Goal: Task Accomplishment & Management: Complete application form

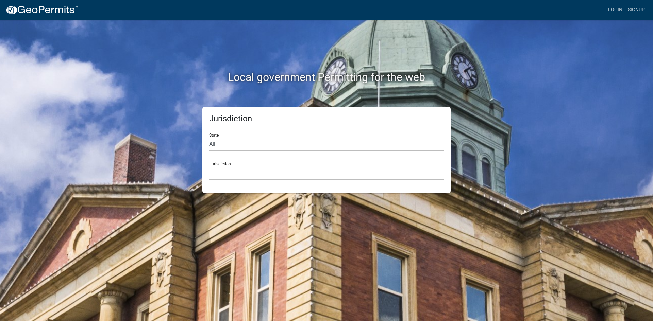
click at [225, 163] on div "Jurisdiction Custer County, Colorado Carroll County, Georgia Cook County, Georg…" at bounding box center [326, 168] width 235 height 23
click at [639, 10] on link "Signup" at bounding box center [636, 9] width 22 height 13
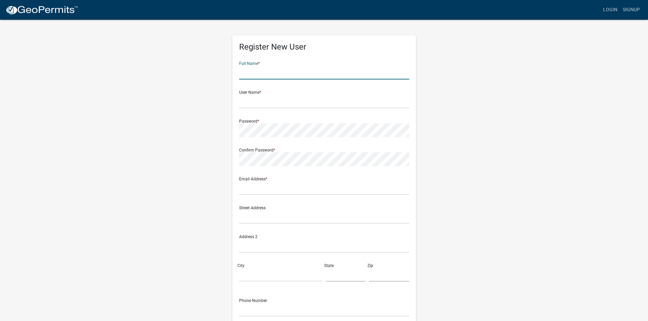
click at [278, 66] on input "text" at bounding box center [324, 73] width 170 height 14
click at [309, 98] on form "Full Name * User Name * Password * Confirm Password * Email Address * Street Ad…" at bounding box center [324, 201] width 170 height 291
click at [541, 295] on wm-register-view "more_horiz Login Signup Register New User Full Name * User Name * Password * Co…" at bounding box center [324, 191] width 648 height 383
type input "Julett Twine"
type input "philloj037"
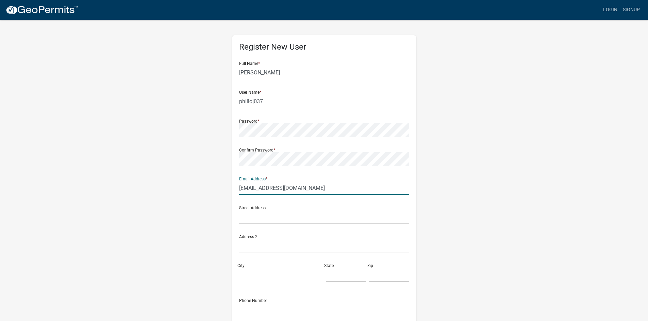
type input "julett_p@yahoo.com"
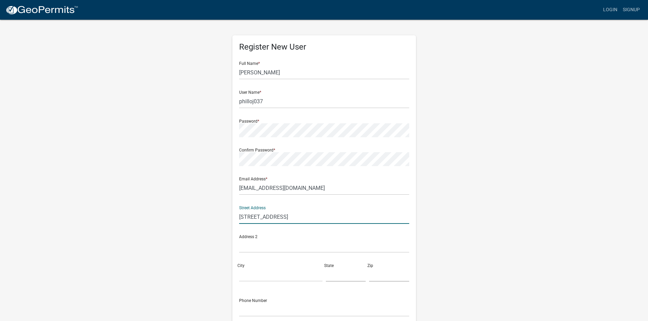
type input "18819 Dormans Road"
type input "Saint Albans"
type input "NY"
type input "11412"
click at [277, 305] on input "text" at bounding box center [324, 310] width 170 height 14
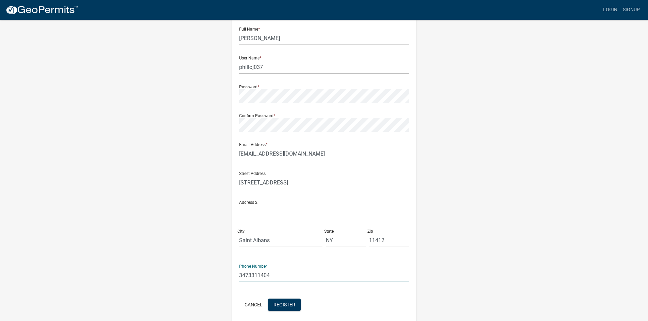
scroll to position [34, 0]
type input "3473311404"
click at [293, 305] on span "Register" at bounding box center [284, 304] width 22 height 5
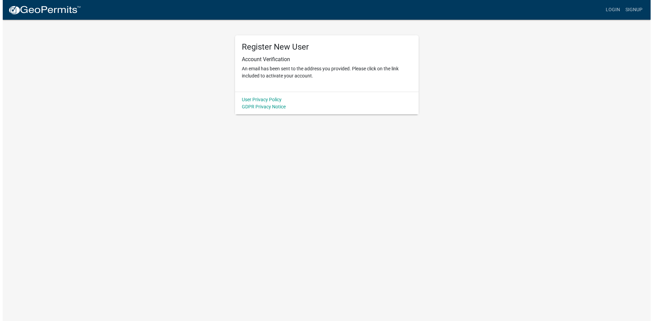
scroll to position [0, 0]
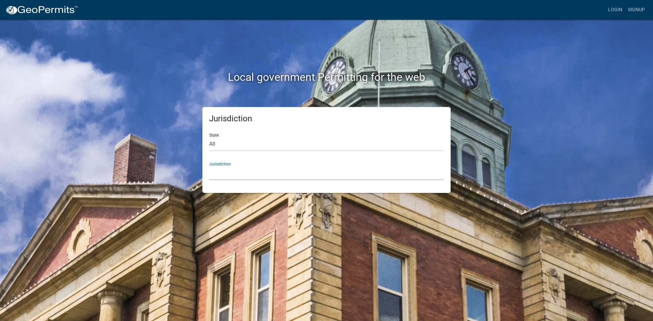
click at [253, 171] on select "[GEOGRAPHIC_DATA], [US_STATE] [GEOGRAPHIC_DATA], [US_STATE][PERSON_NAME][GEOGRA…" at bounding box center [326, 173] width 235 height 14
click at [248, 145] on select "All [US_STATE] [US_STATE] [US_STATE] [US_STATE] [US_STATE] [US_STATE] [US_STATE…" at bounding box center [326, 144] width 235 height 14
select select "[US_STATE]"
click at [209, 137] on select "All [US_STATE] [US_STATE] [US_STATE] [US_STATE] [US_STATE] [US_STATE] [US_STATE…" at bounding box center [326, 144] width 235 height 14
click at [247, 170] on select "City of [GEOGRAPHIC_DATA], [US_STATE] City of [GEOGRAPHIC_DATA], [US_STATE] Cit…" at bounding box center [326, 173] width 235 height 14
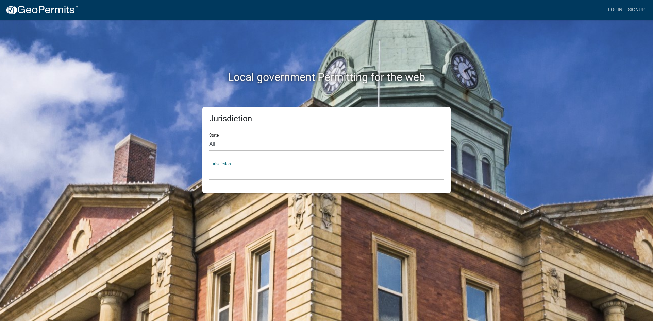
click at [448, 175] on div "Jurisdiction State All Colorado Georgia Indiana Iowa Kansas Minnesota Ohio Sout…" at bounding box center [326, 150] width 248 height 86
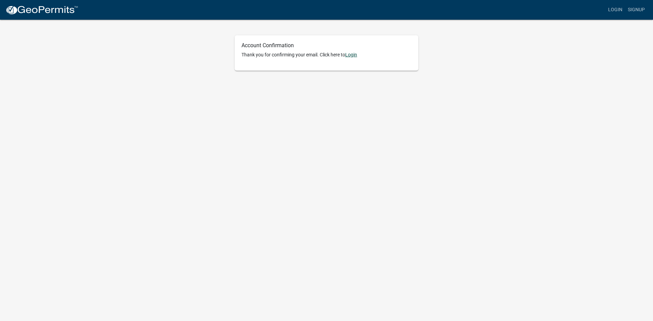
click at [354, 56] on link "Login" at bounding box center [351, 54] width 12 height 5
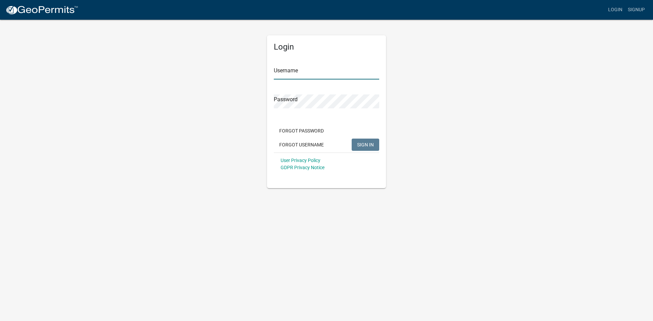
type input "philloj037"
click at [367, 143] on span "SIGN IN" at bounding box center [365, 144] width 17 height 5
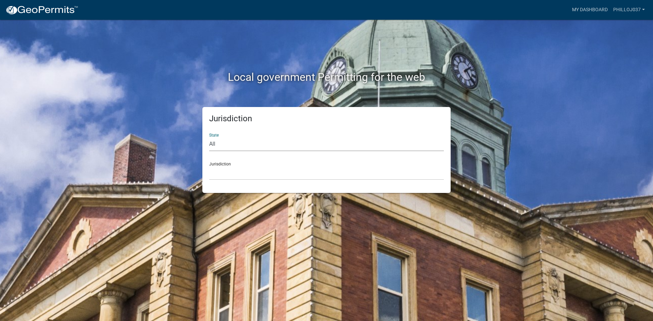
click at [220, 145] on select "All [US_STATE] [US_STATE] [US_STATE] [US_STATE] [US_STATE] [US_STATE] [US_STATE…" at bounding box center [326, 144] width 235 height 14
click at [223, 148] on select "All [US_STATE] [US_STATE] [US_STATE] [US_STATE] [US_STATE] [US_STATE] [US_STATE…" at bounding box center [326, 144] width 235 height 14
click at [233, 175] on select "[GEOGRAPHIC_DATA], [US_STATE] [GEOGRAPHIC_DATA], [US_STATE][PERSON_NAME][GEOGRA…" at bounding box center [326, 173] width 235 height 14
click at [159, 112] on div "Jurisdiction State All [US_STATE] [US_STATE] [US_STATE] [US_STATE] [US_STATE] […" at bounding box center [327, 150] width 388 height 86
click at [210, 143] on select "All [US_STATE] [US_STATE] [US_STATE] [US_STATE] [US_STATE] [US_STATE] [US_STATE…" at bounding box center [326, 144] width 235 height 14
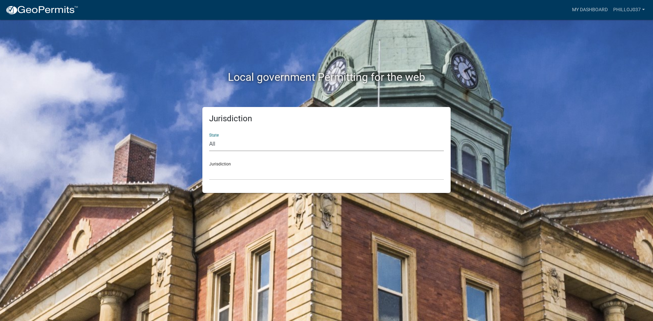
click at [216, 140] on select "All [US_STATE] [US_STATE] [US_STATE] [US_STATE] [US_STATE] [US_STATE] [US_STATE…" at bounding box center [326, 144] width 235 height 14
select select "[US_STATE]"
click at [209, 137] on select "All [US_STATE] [US_STATE] [US_STATE] [US_STATE] [US_STATE] [US_STATE] [US_STATE…" at bounding box center [326, 144] width 235 height 14
click at [226, 161] on div "Jurisdiction City of [GEOGRAPHIC_DATA], [US_STATE] City of [GEOGRAPHIC_DATA], […" at bounding box center [326, 168] width 235 height 23
click at [226, 167] on select "City of [GEOGRAPHIC_DATA], [US_STATE] City of [GEOGRAPHIC_DATA], [US_STATE] Cit…" at bounding box center [326, 173] width 235 height 14
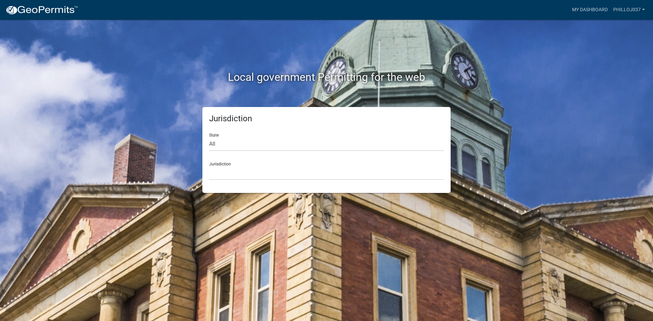
click at [150, 54] on div "Local government Permitting for the web" at bounding box center [327, 63] width 388 height 87
